Goal: Navigation & Orientation: Find specific page/section

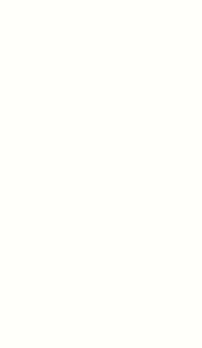
click at [119, 78] on div at bounding box center [101, 174] width 202 height 348
